Goal: Information Seeking & Learning: Learn about a topic

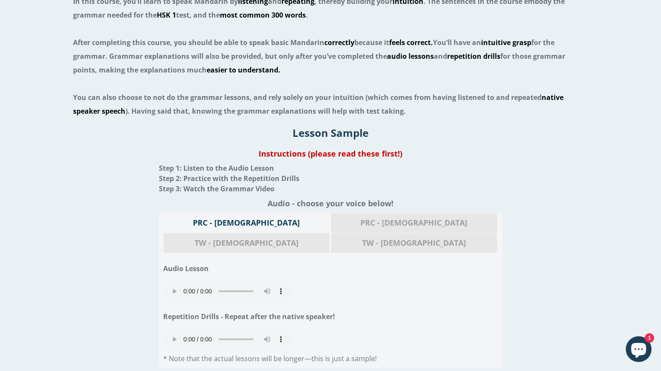
scroll to position [818, 0]
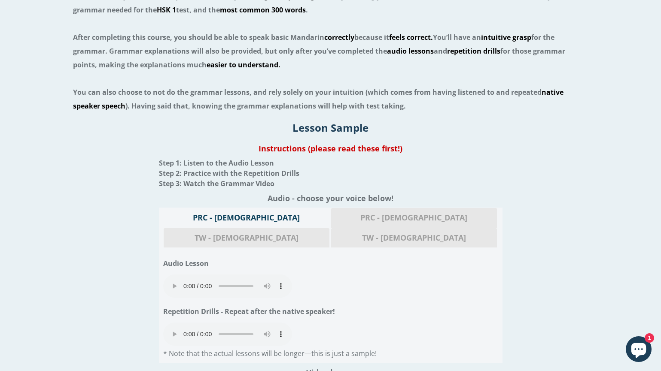
click at [171, 275] on audio "Your browser does not support the audio element." at bounding box center [227, 286] width 129 height 23
click at [460, 233] on span "TW - [DEMOGRAPHIC_DATA]" at bounding box center [413, 238] width 153 height 11
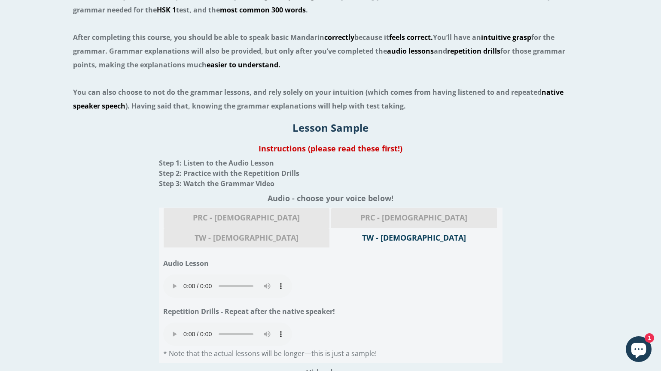
click at [170, 275] on audio "Your browser does not support the audio element." at bounding box center [227, 286] width 129 height 23
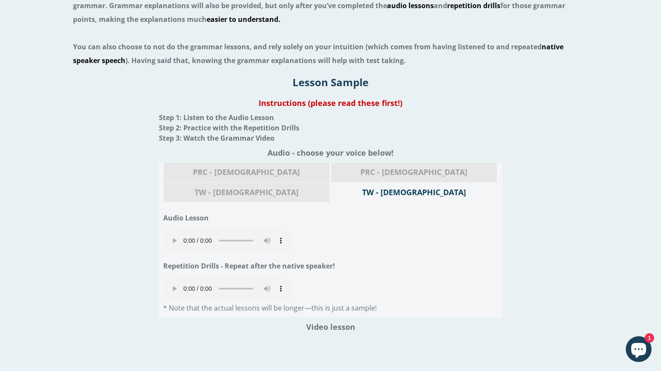
scroll to position [865, 0]
click at [337, 172] on span "PRC - [DEMOGRAPHIC_DATA]" at bounding box center [413, 171] width 153 height 11
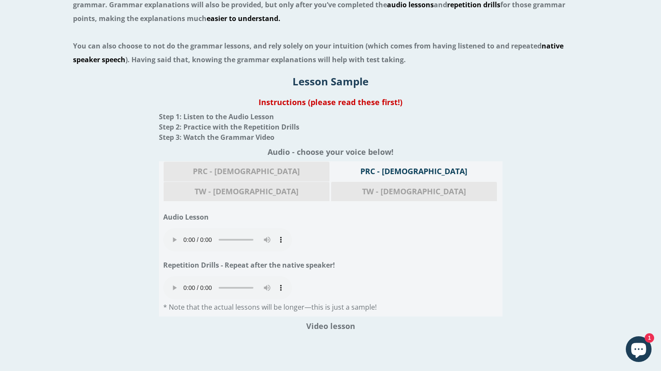
click at [171, 277] on audio "Your browser does not support the audio element." at bounding box center [227, 288] width 129 height 23
click at [323, 186] on span "TW - Male" at bounding box center [246, 191] width 153 height 11
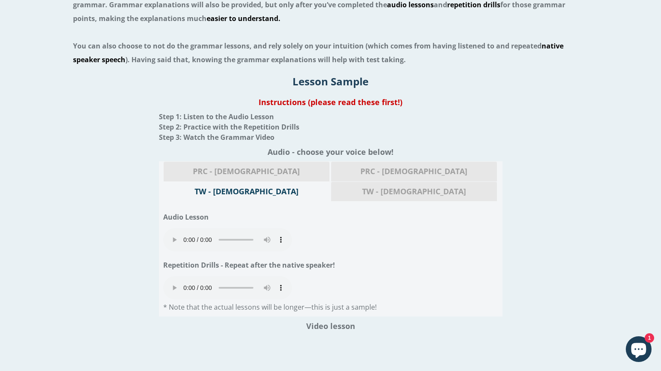
click at [337, 169] on span "PRC - Female" at bounding box center [413, 171] width 153 height 11
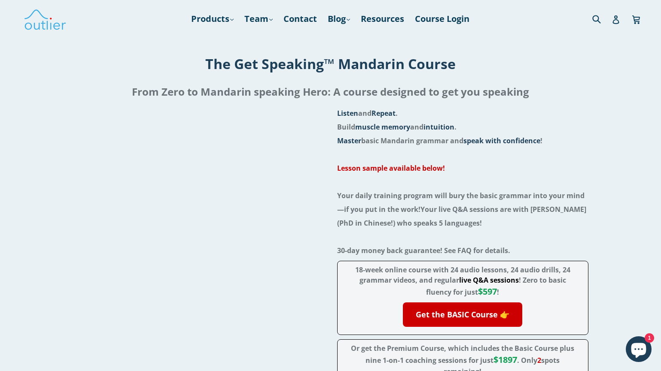
scroll to position [0, 0]
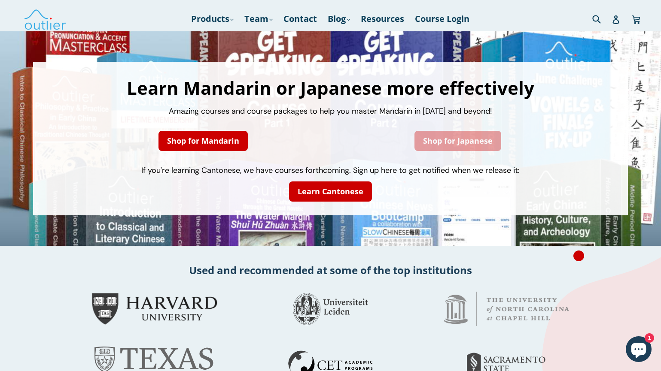
click at [460, 143] on link "Shop for Japanese" at bounding box center [457, 141] width 87 height 20
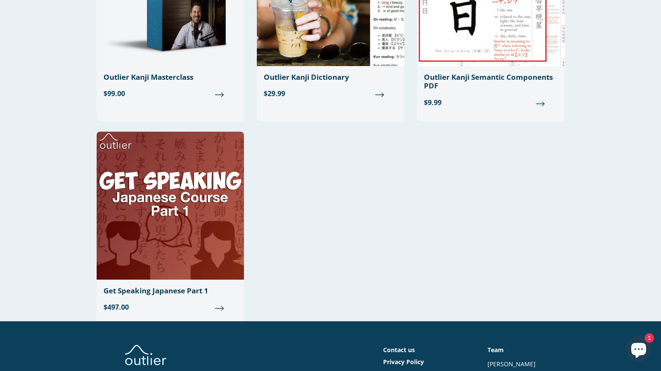
scroll to position [163, 0]
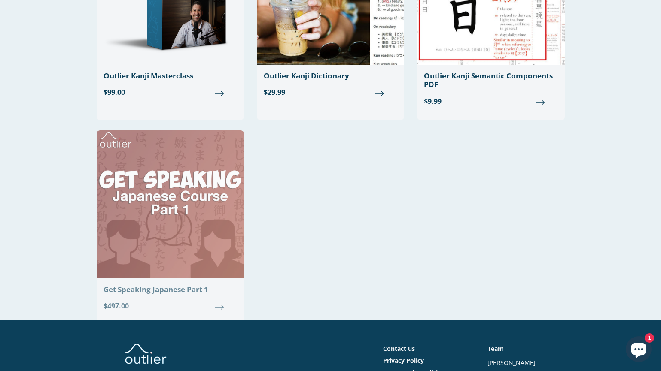
click at [201, 163] on img at bounding box center [170, 205] width 147 height 148
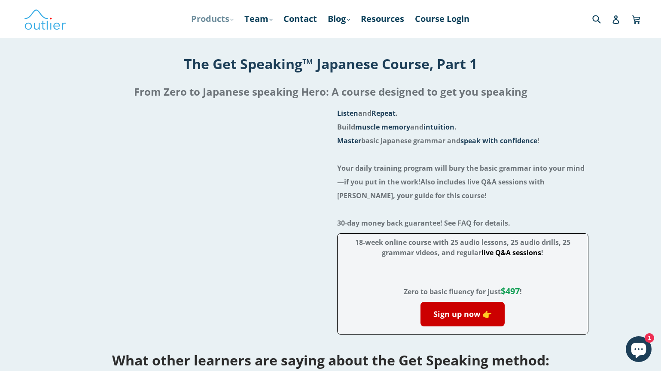
click at [230, 18] on icon ".cls-1{fill:#231f20}" at bounding box center [231, 19] width 3 height 3
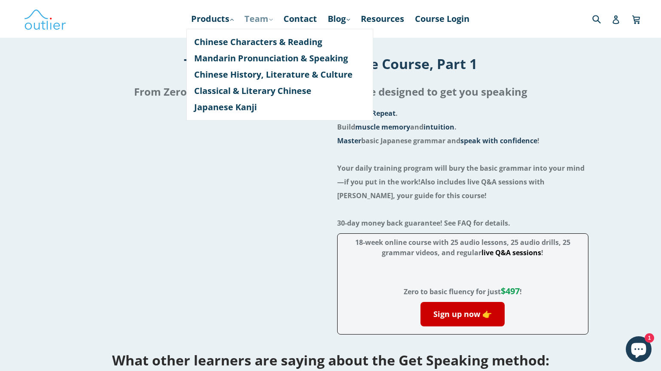
click at [257, 19] on link "Team .cls-1{fill:#231f20} expand" at bounding box center [258, 18] width 37 height 15
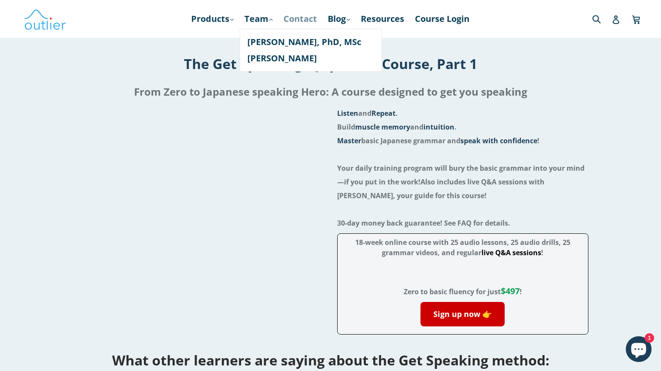
click at [308, 21] on link "Contact" at bounding box center [300, 18] width 42 height 15
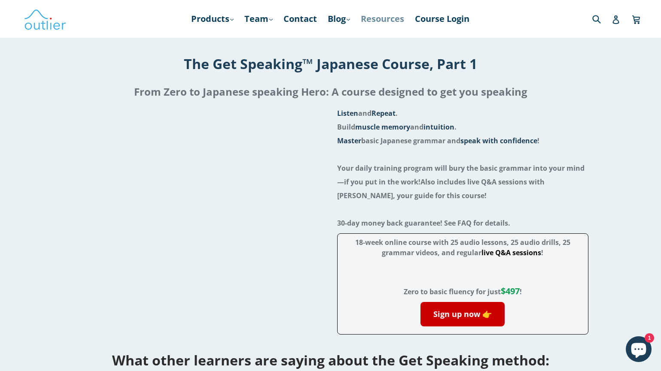
click at [384, 21] on link "Resources" at bounding box center [382, 18] width 52 height 15
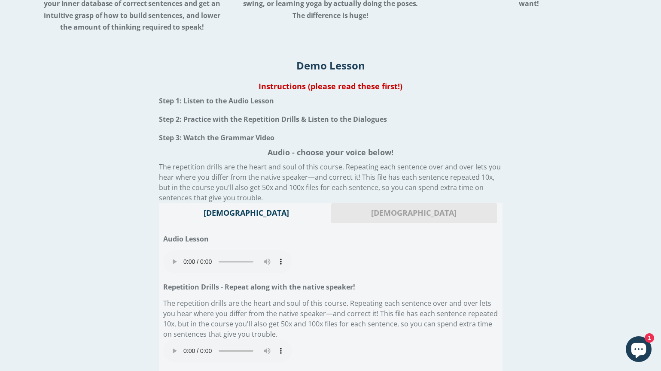
scroll to position [1145, 0]
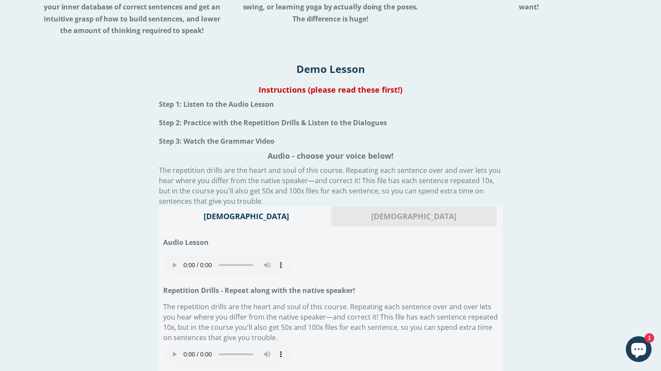
click at [372, 218] on span "[DEMOGRAPHIC_DATA]" at bounding box center [413, 216] width 153 height 11
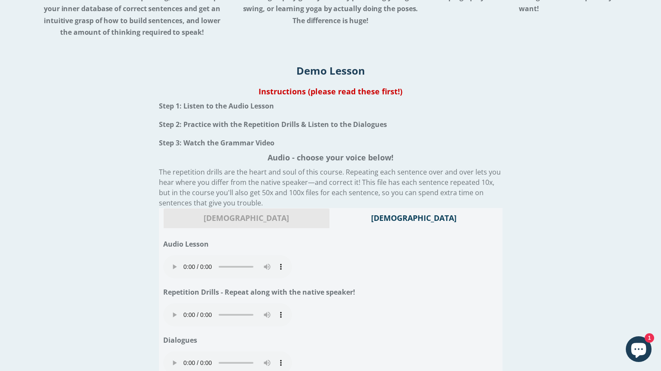
scroll to position [1142, 0]
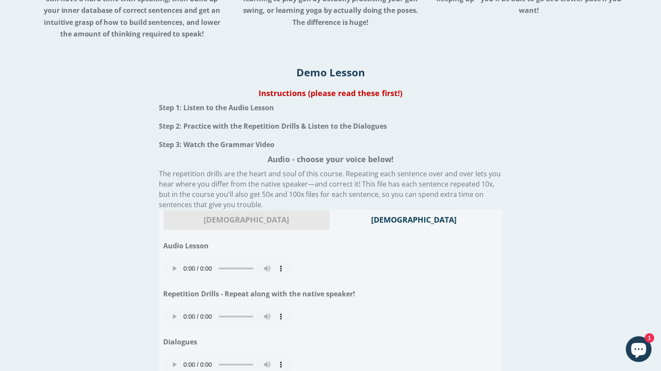
click at [172, 261] on audio "Your browser does not support the audio element." at bounding box center [227, 268] width 129 height 23
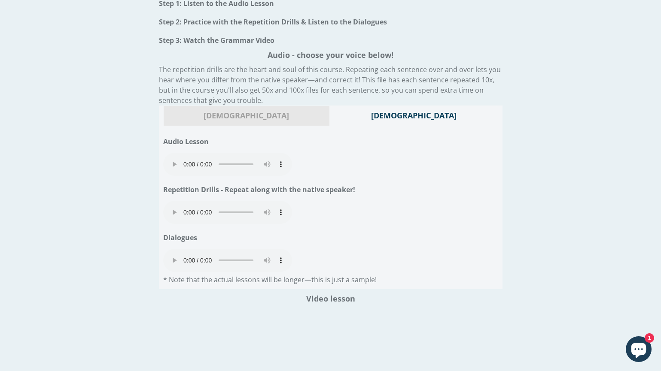
scroll to position [1245, 0]
click at [170, 247] on audio "Your browser does not support the audio element." at bounding box center [227, 258] width 129 height 23
click at [172, 249] on audio "Your browser does not support the audio element." at bounding box center [227, 260] width 129 height 23
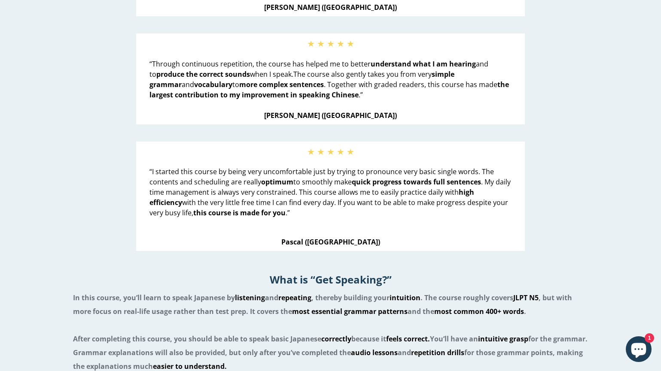
scroll to position [457, 0]
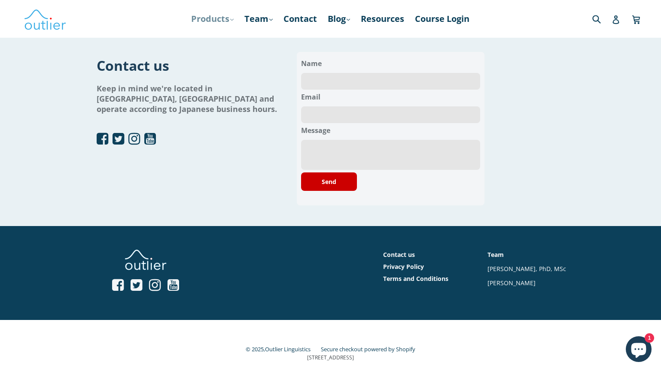
click at [209, 20] on link "Products .cls-1{fill:#231f20} expand" at bounding box center [212, 18] width 51 height 15
